Goal: Task Accomplishment & Management: Manage account settings

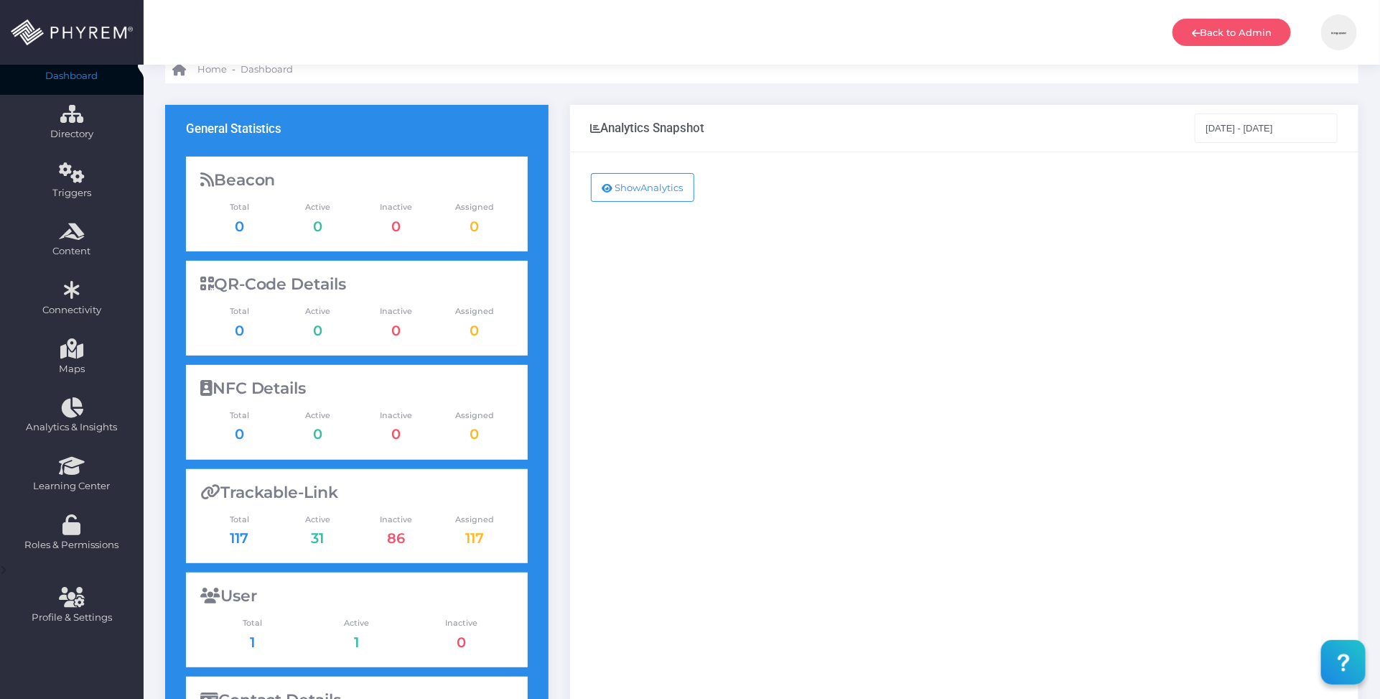
scroll to position [90, 0]
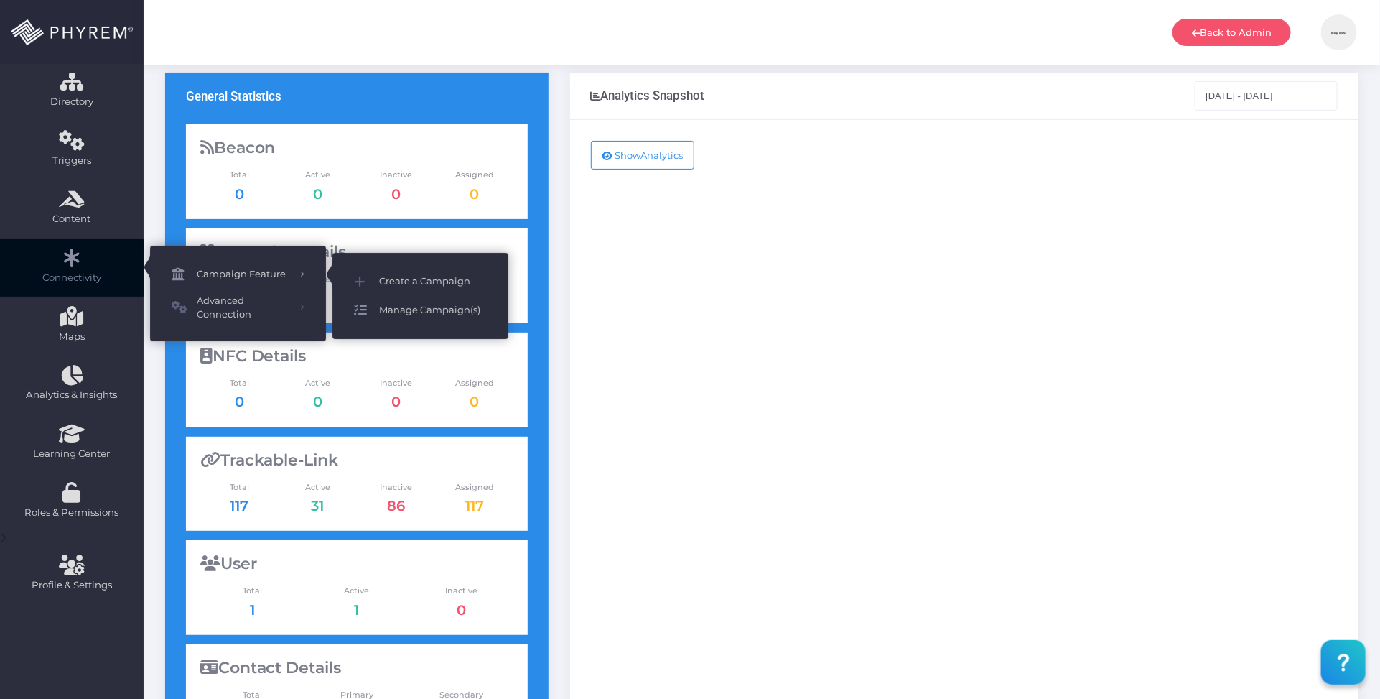
click at [440, 309] on span "Manage Campaign(s)" at bounding box center [433, 310] width 108 height 19
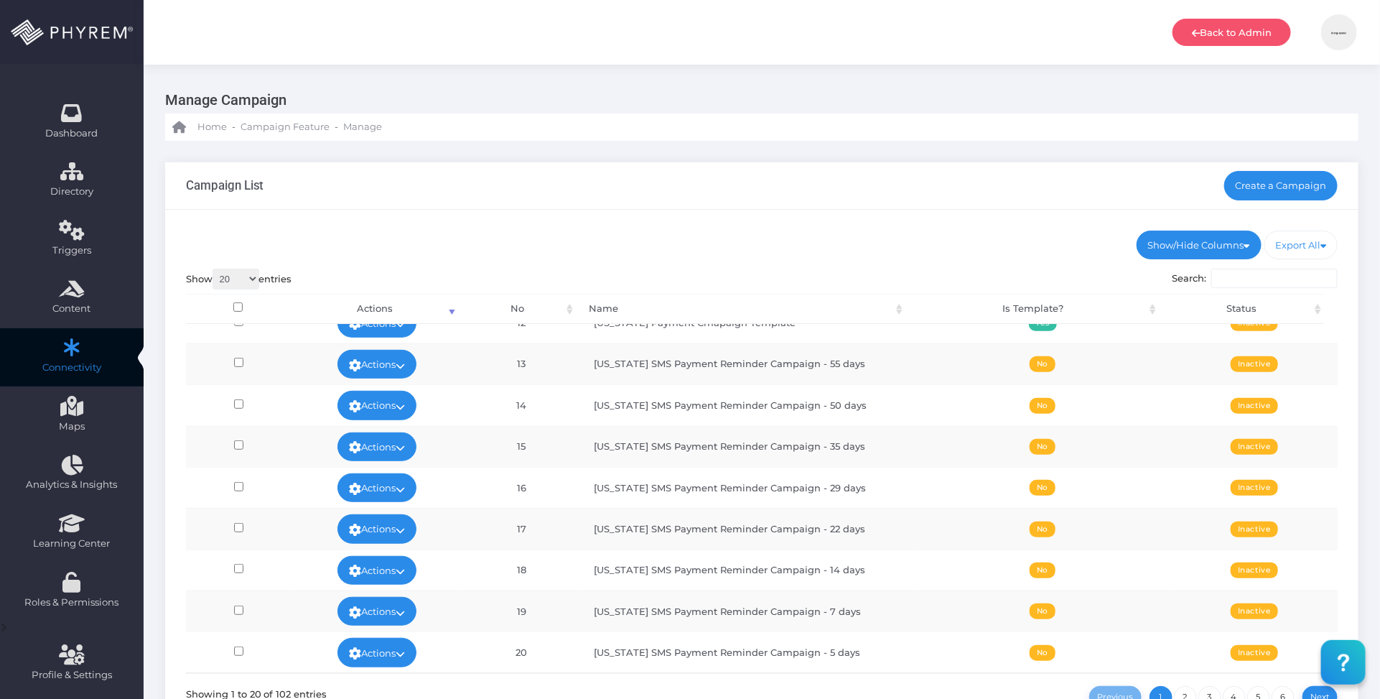
scroll to position [90, 0]
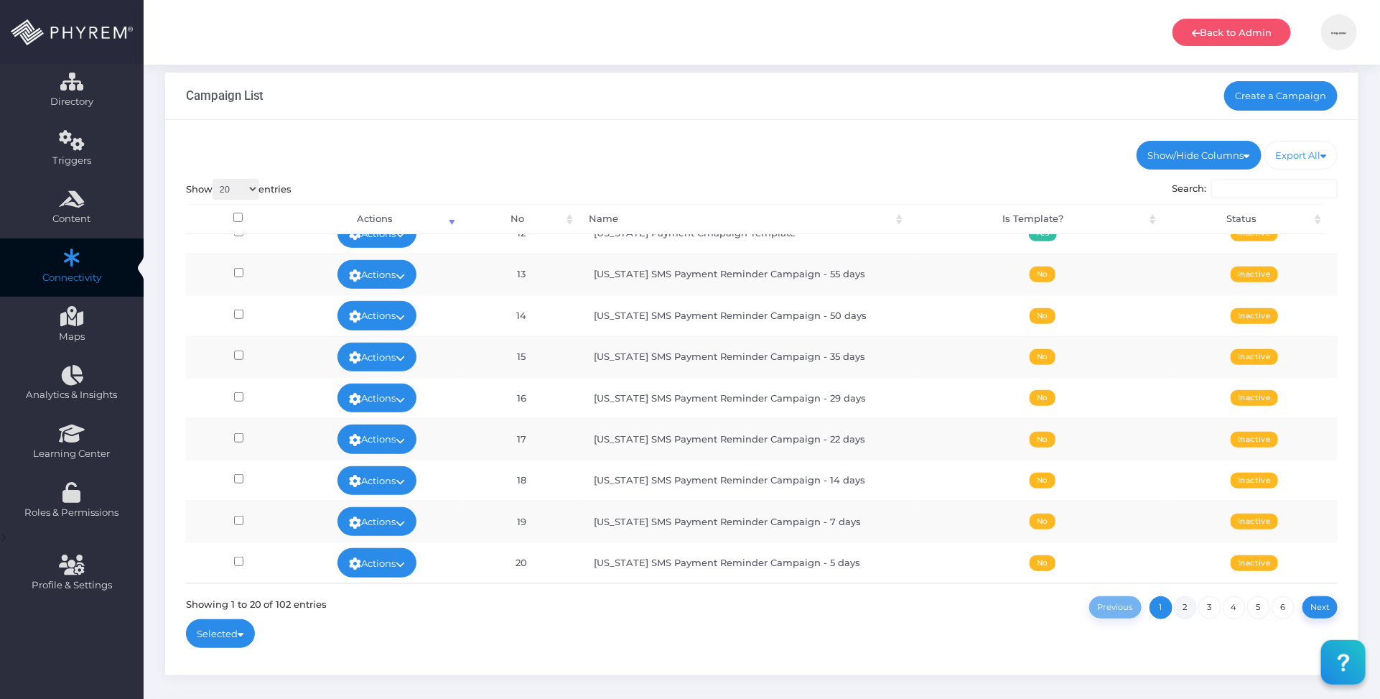
click at [1188, 604] on link "2" at bounding box center [1185, 607] width 23 height 23
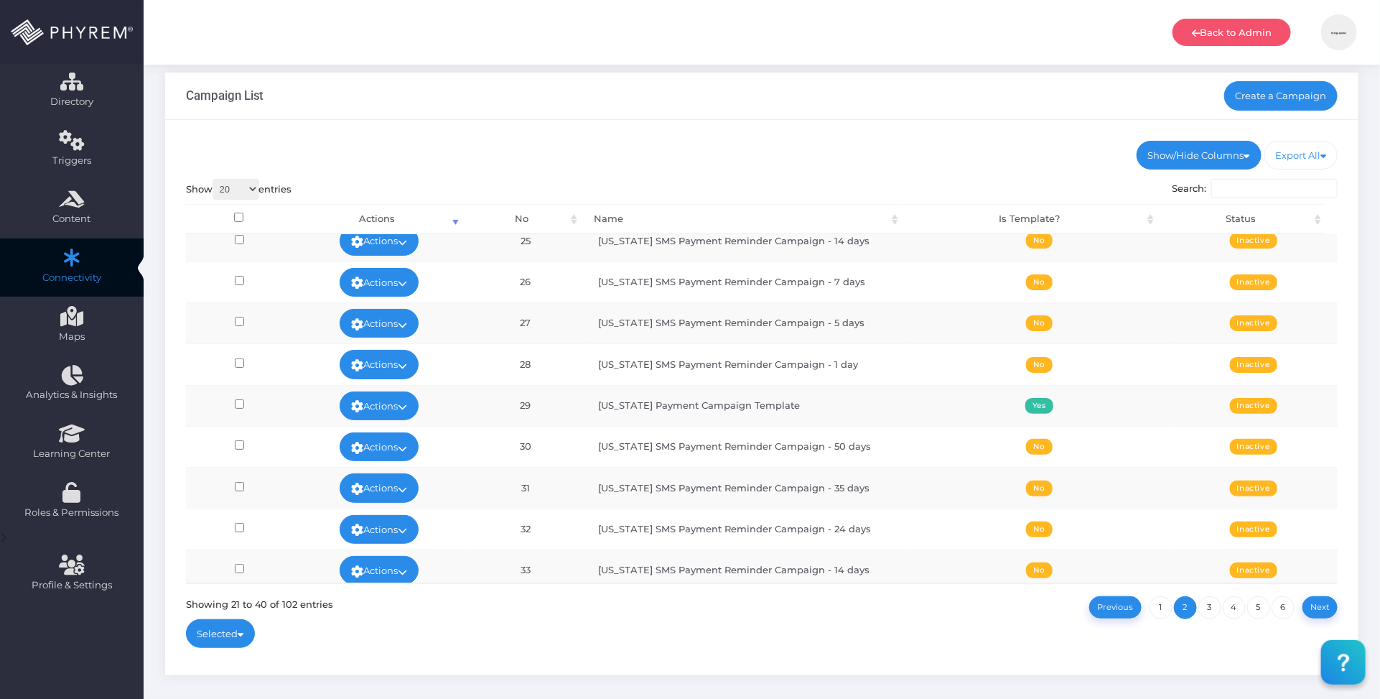
scroll to position [0, 0]
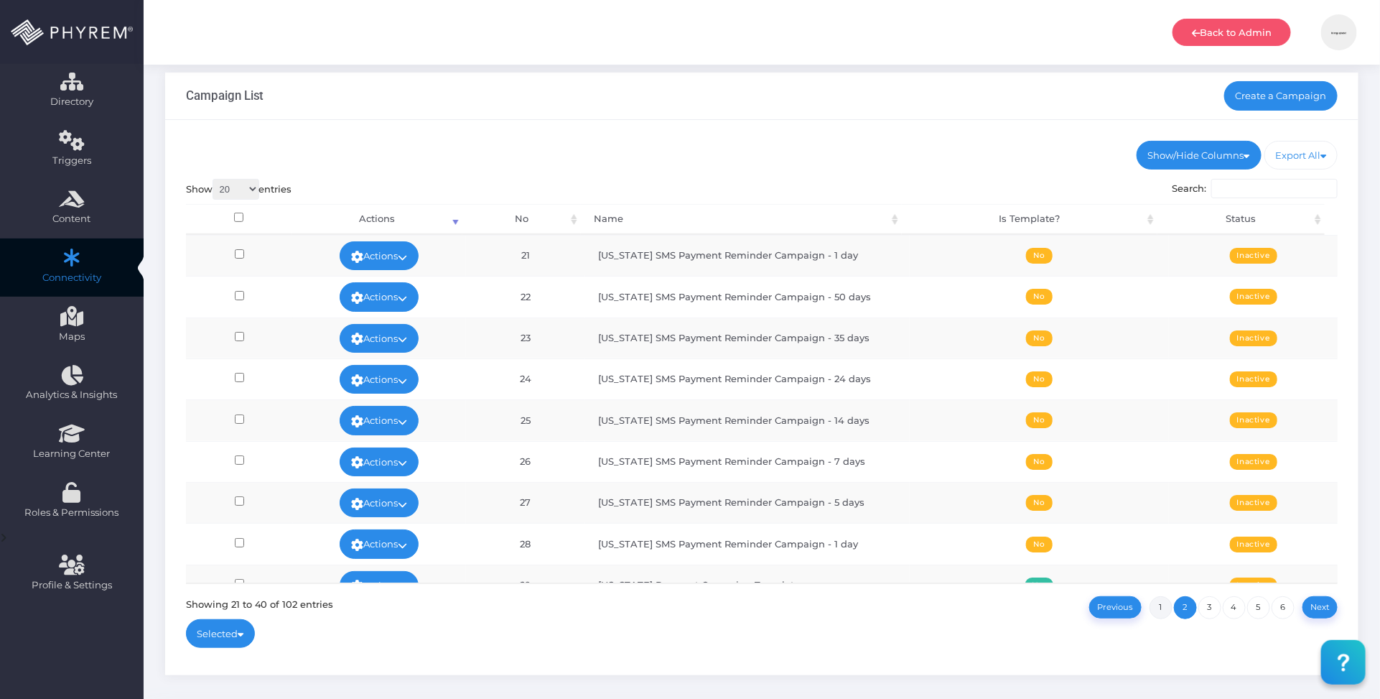
click at [1160, 609] on link "1" at bounding box center [1161, 607] width 23 height 23
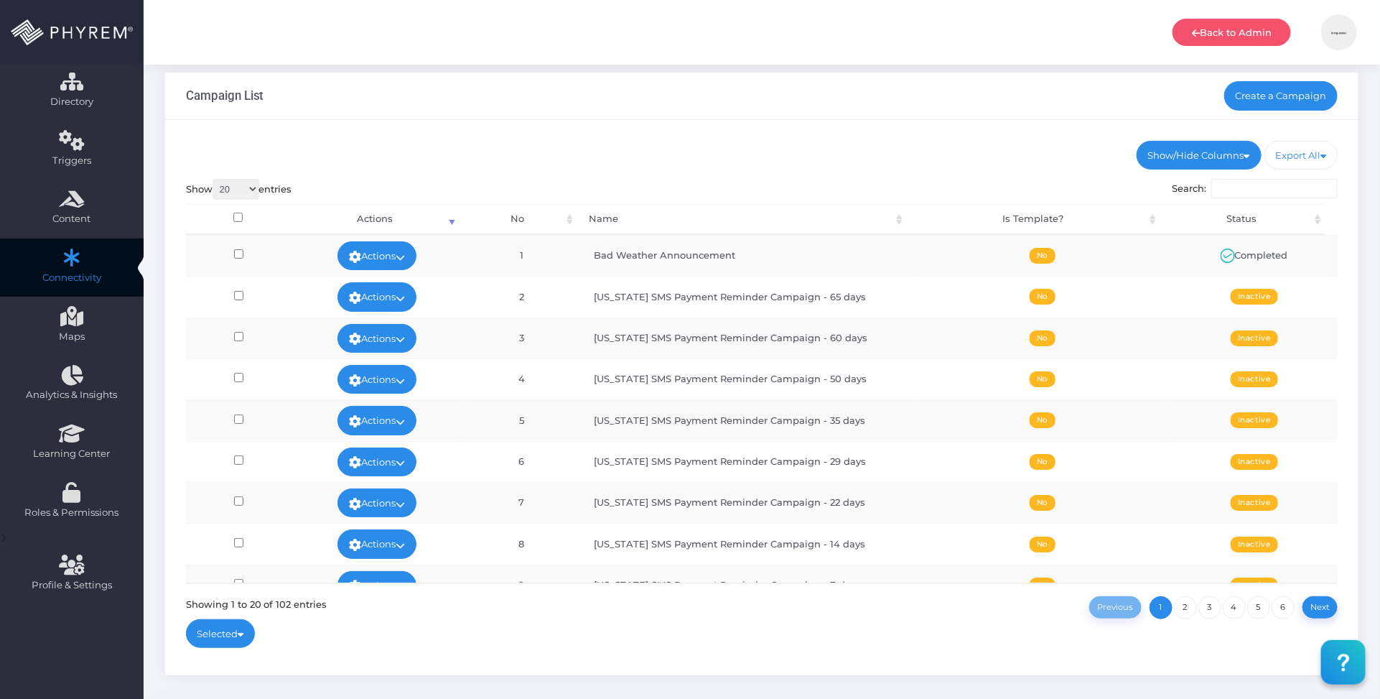
click at [697, 299] on td "New Mexico SMS Payment Reminder Campaign - 65 days" at bounding box center [748, 296] width 334 height 41
copy td "Payment"
click at [1262, 191] on input "Search:" at bounding box center [1274, 189] width 126 height 20
paste input "Payment"
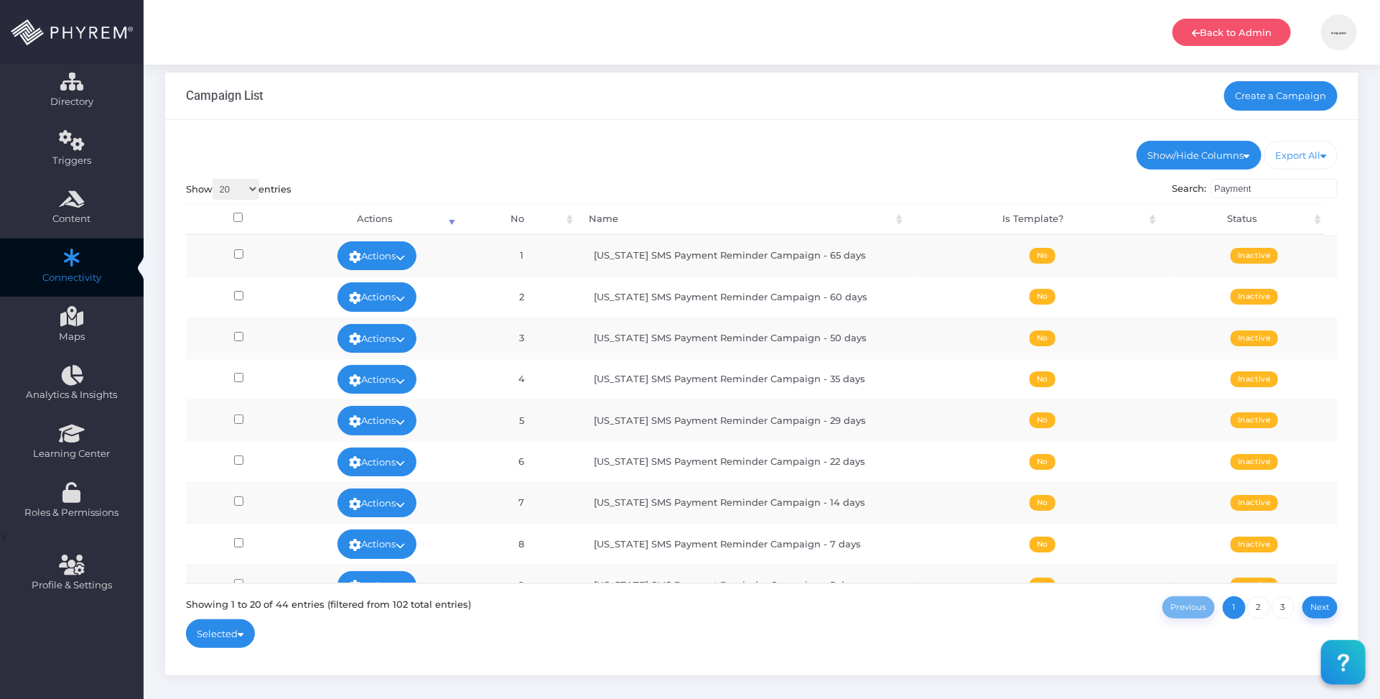
type input "Payment"
click at [248, 189] on select "20 100 300 500 1,000" at bounding box center [236, 189] width 47 height 21
select select "300"
click at [214, 179] on select "20 100 300 500 1,000" at bounding box center [236, 189] width 47 height 21
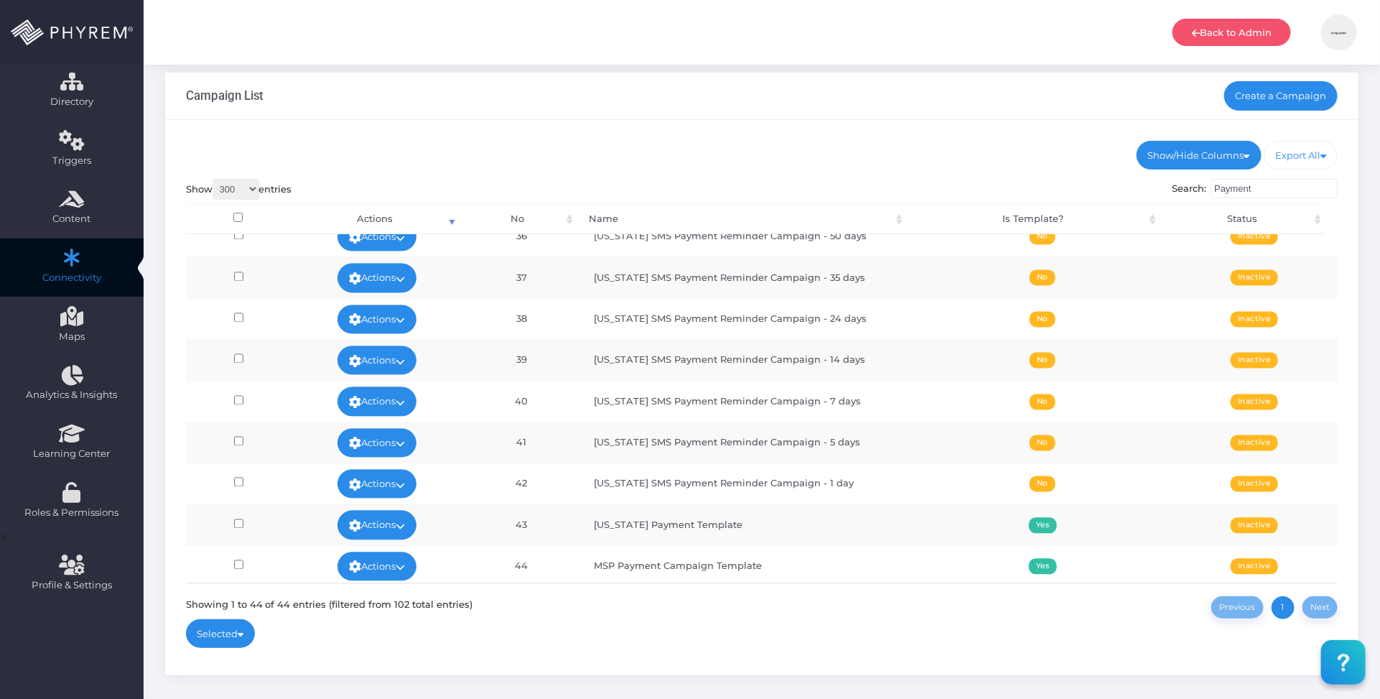
scroll to position [1484, 0]
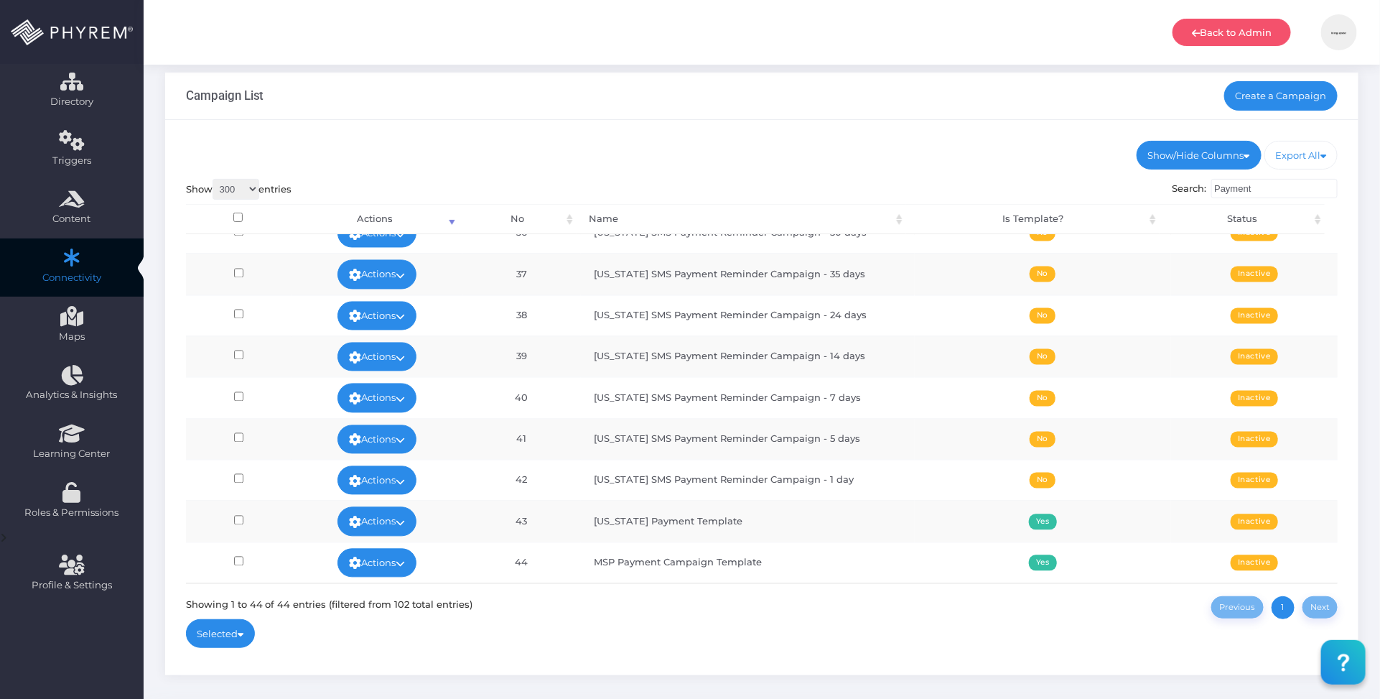
click at [812, 148] on ul "Show/Hide Columns No Name Is Template? Status" at bounding box center [762, 155] width 1153 height 29
click at [1225, 34] on link "Back to Admin" at bounding box center [1232, 32] width 118 height 27
